Goal: Task Accomplishment & Management: Manage account settings

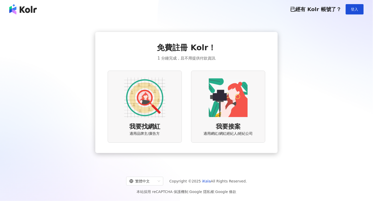
click at [165, 125] on div "我要找網紅 適用品牌主/廣告方" at bounding box center [145, 107] width 74 height 72
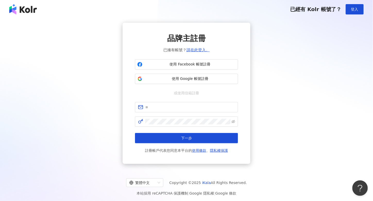
click at [355, 15] on div "已經有 Kolr 帳號了？ 登入" at bounding box center [186, 9] width 373 height 19
click at [356, 9] on span "登入" at bounding box center [354, 9] width 7 height 4
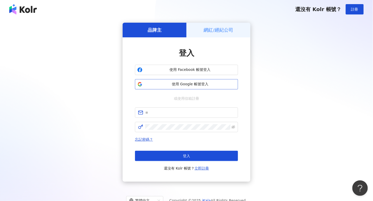
click at [192, 86] on span "使用 Google 帳號登入" at bounding box center [189, 84] width 91 height 5
